Goal: Find specific page/section: Find specific page/section

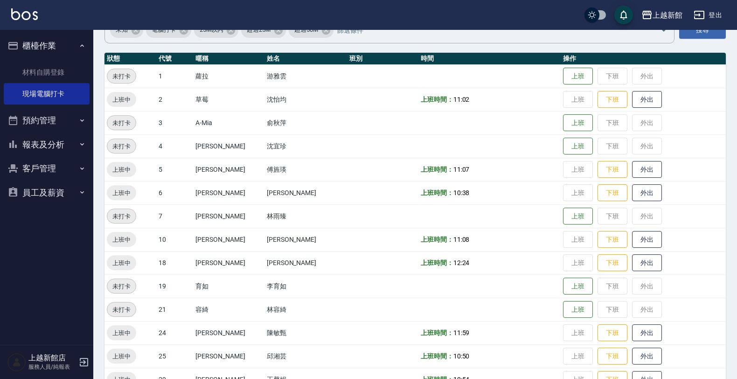
scroll to position [145, 0]
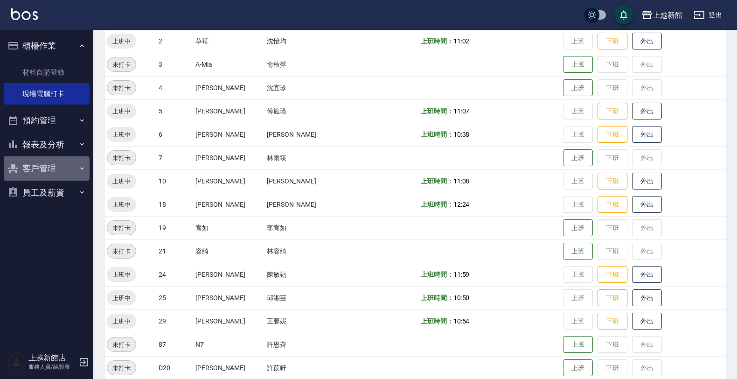
click at [49, 169] on button "客戶管理" at bounding box center [47, 168] width 86 height 24
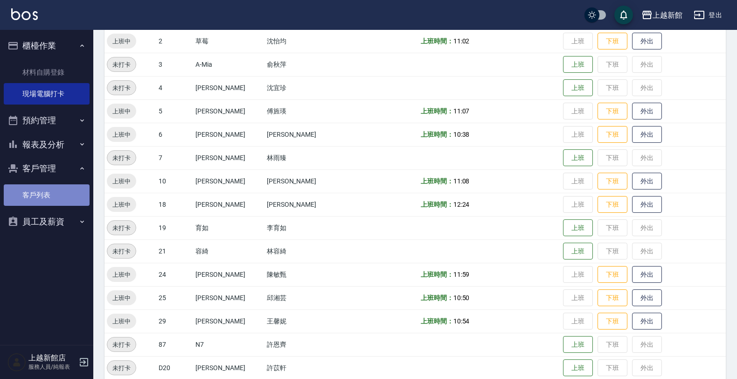
click at [50, 194] on link "客戶列表" at bounding box center [47, 194] width 86 height 21
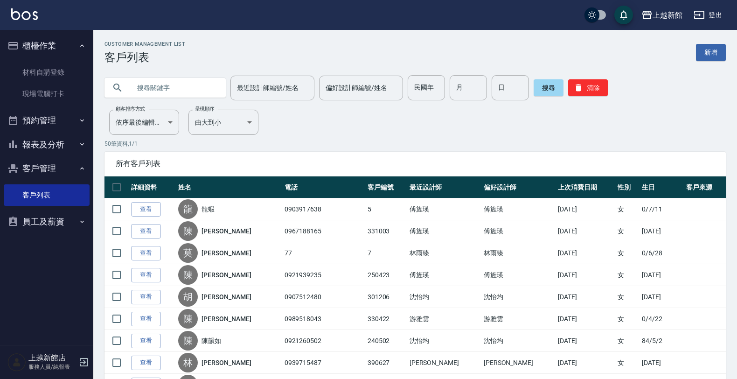
click at [158, 88] on input "text" at bounding box center [175, 87] width 88 height 25
type input "0903378839"
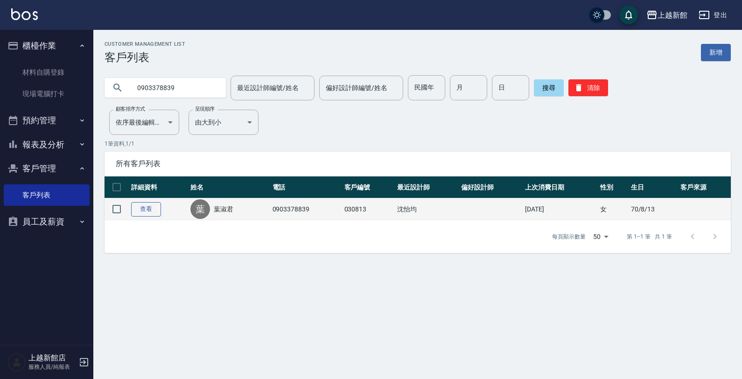
click at [153, 206] on link "查看" at bounding box center [146, 209] width 30 height 14
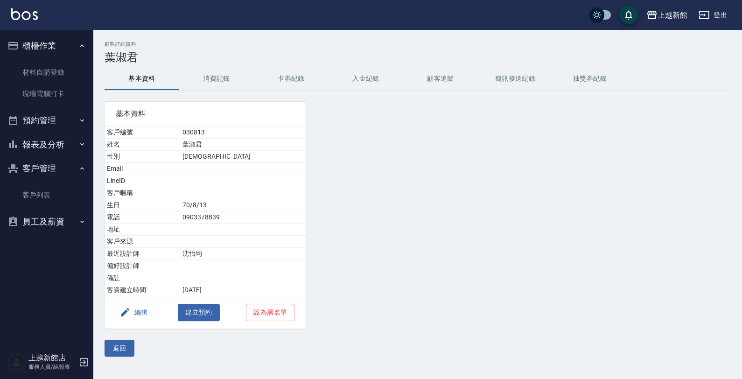
click at [225, 81] on button "消費記錄" at bounding box center [216, 79] width 75 height 22
